Goal: Transaction & Acquisition: Purchase product/service

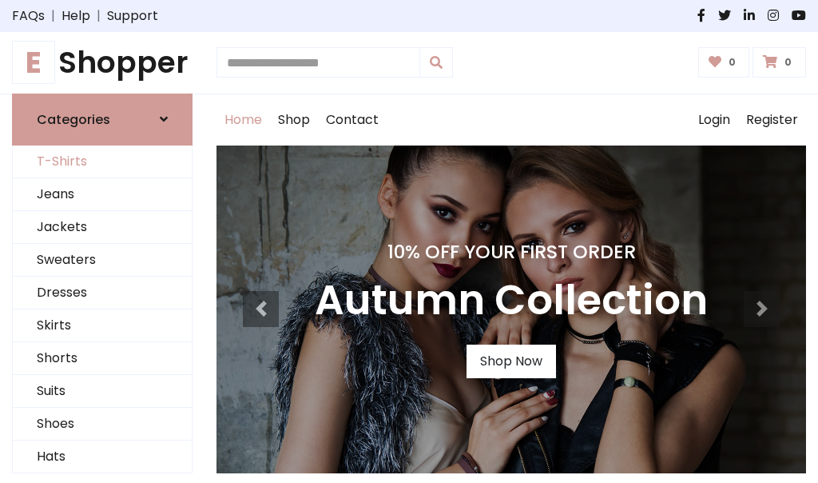
click at [102, 161] on link "T-Shirts" at bounding box center [102, 161] width 179 height 33
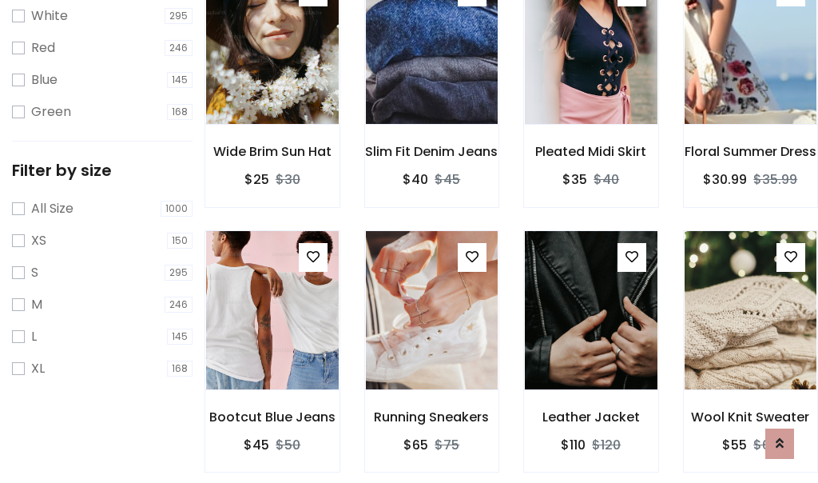
scroll to position [29, 0]
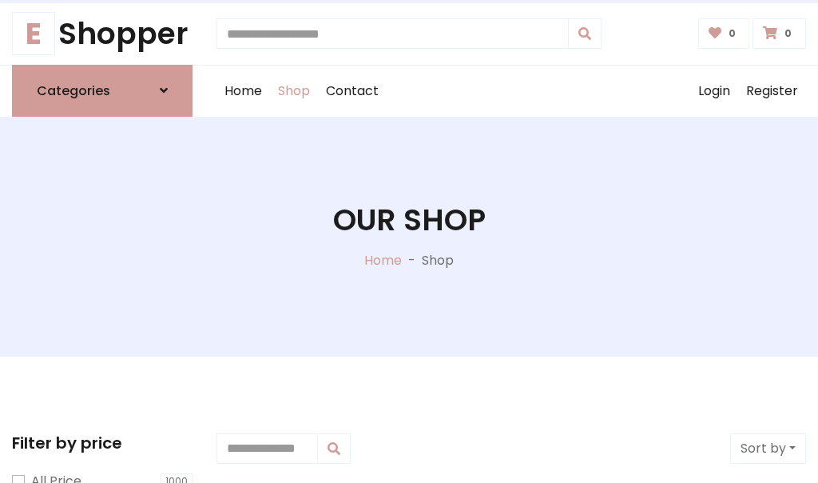
click at [409, 236] on h1 "Our Shop" at bounding box center [409, 220] width 153 height 36
click at [511, 90] on div "Home Shop Contact Log out Login Register" at bounding box center [512, 91] width 590 height 51
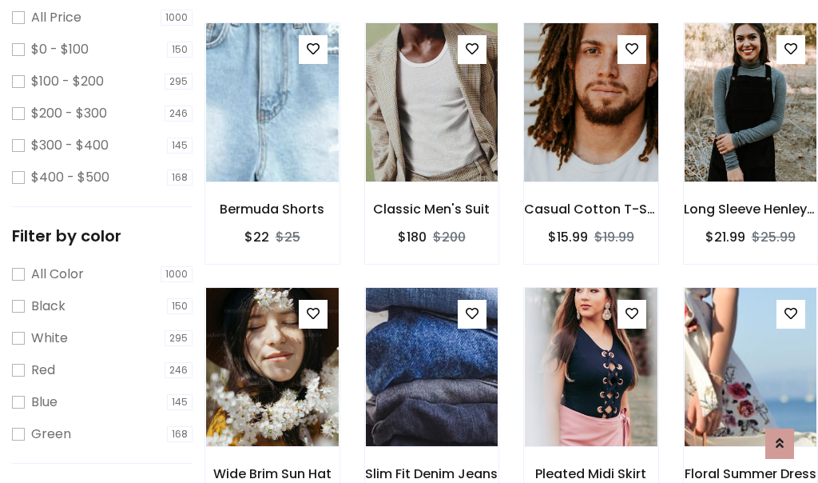
click at [590, 131] on img at bounding box center [590, 102] width 159 height 383
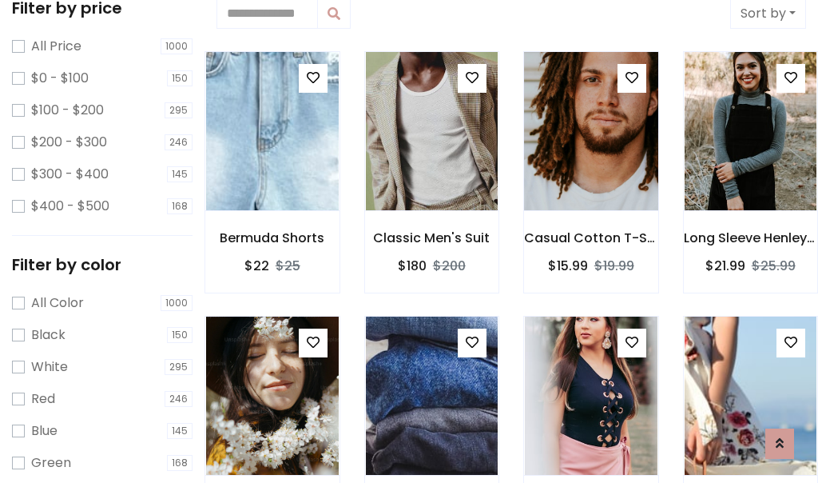
scroll to position [29, 0]
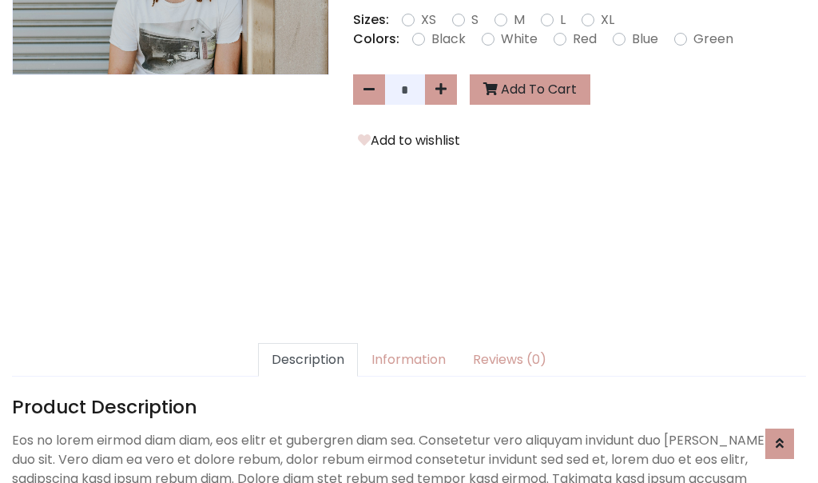
scroll to position [391, 0]
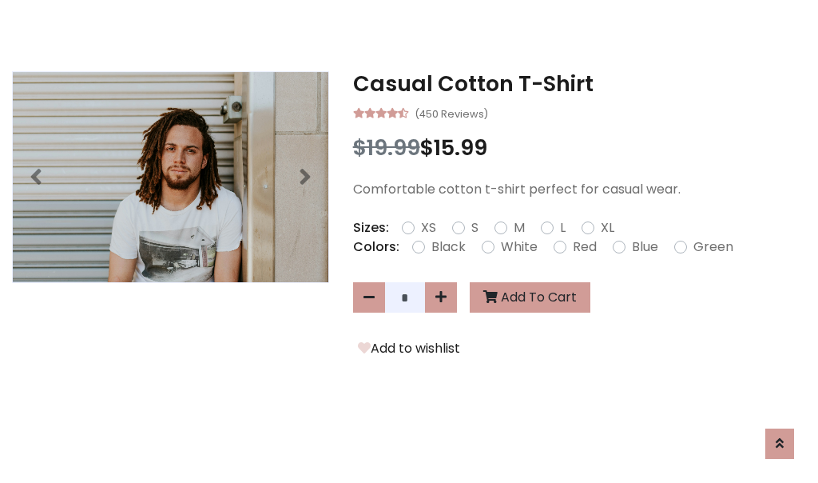
click at [579, 83] on h3 "Casual Cotton T-Shirt" at bounding box center [579, 84] width 453 height 26
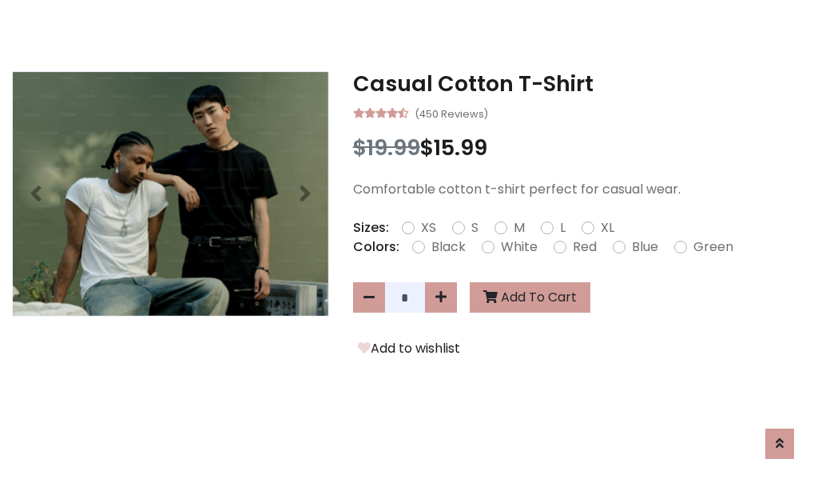
click at [579, 83] on h3 "Casual Cotton T-Shirt" at bounding box center [579, 84] width 453 height 26
